Goal: Navigation & Orientation: Go to known website

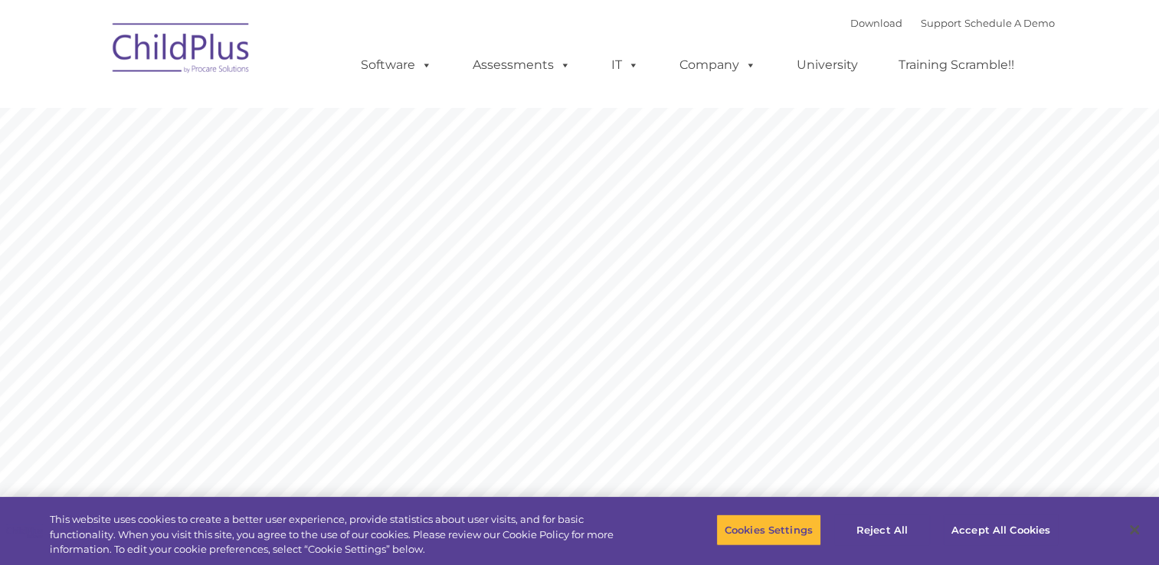
type input ""
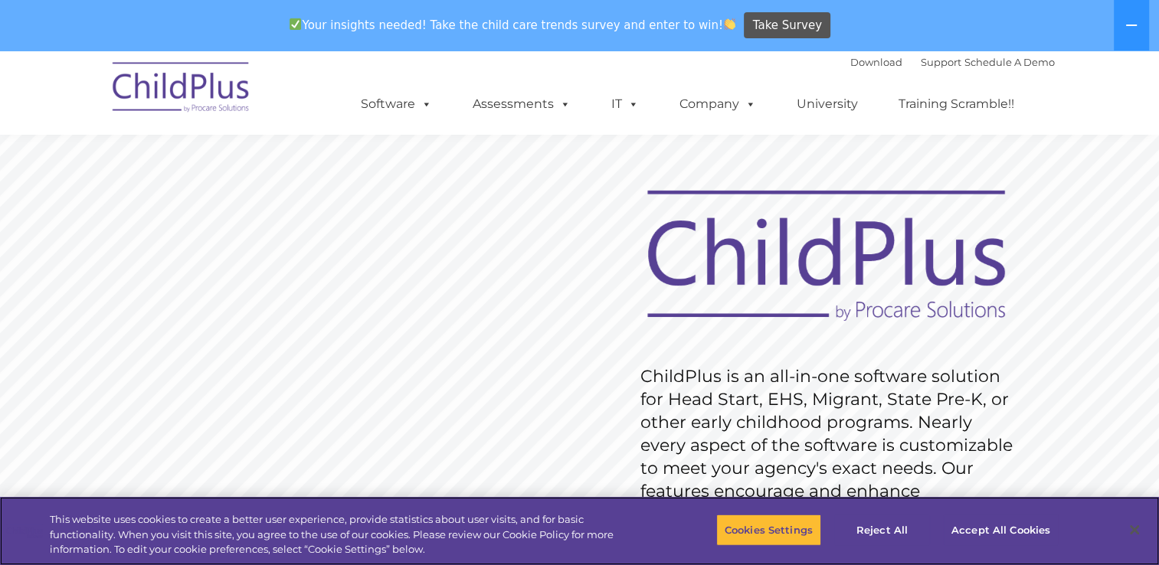
scroll to position [1, 0]
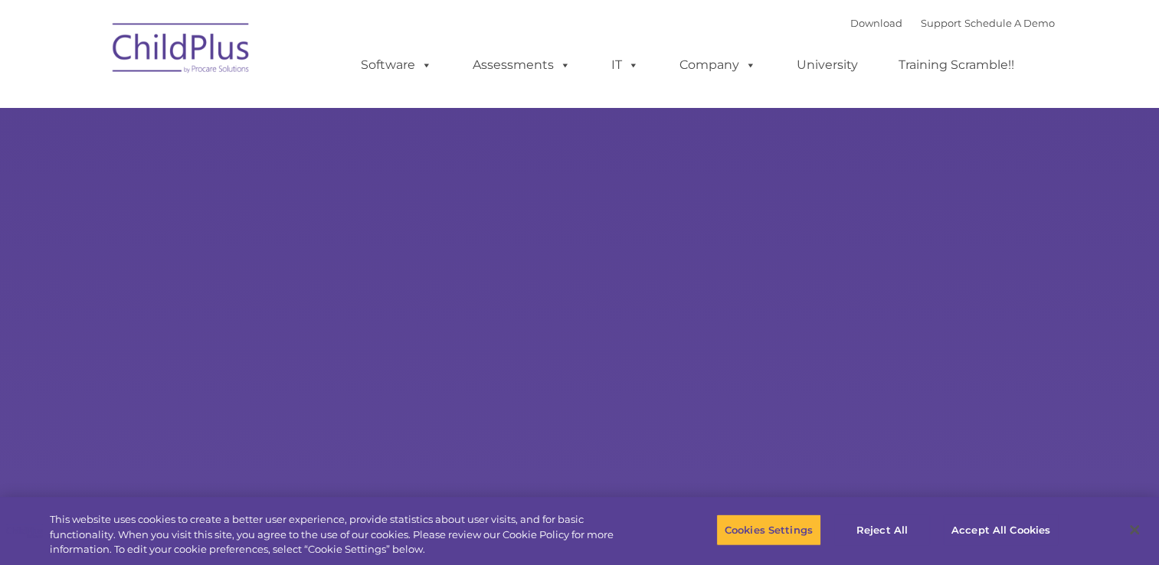
type input ""
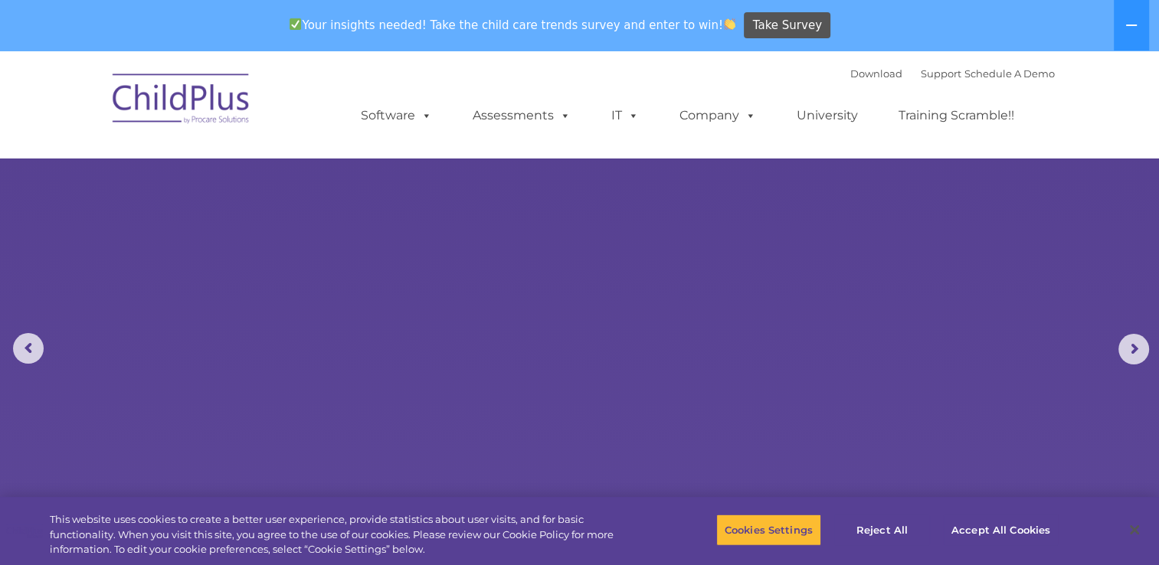
select select "MEDIUM"
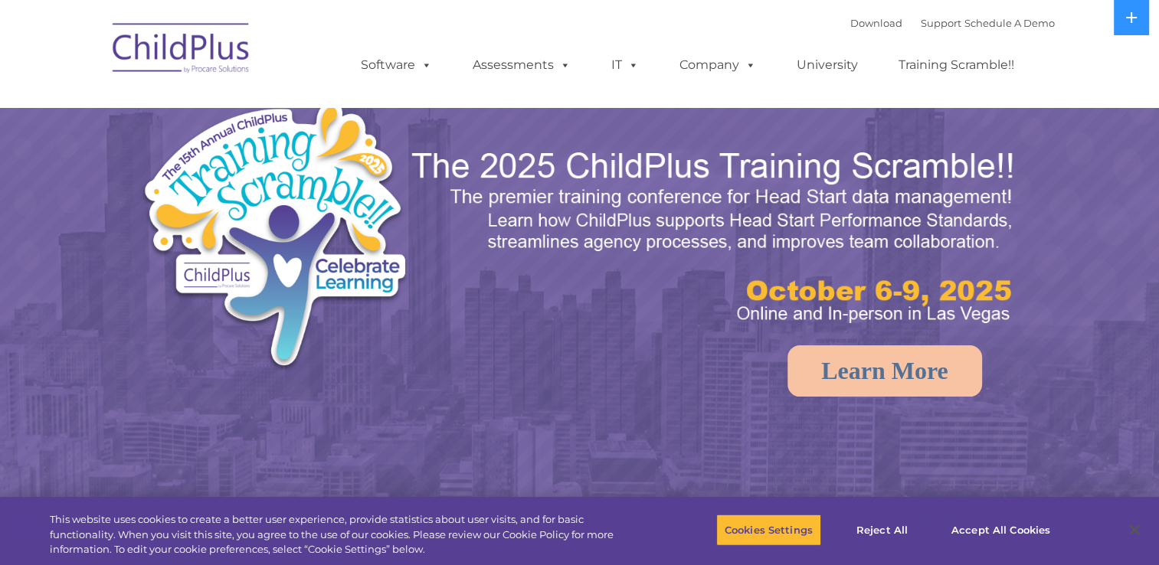
select select "MEDIUM"
